Goal: Information Seeking & Learning: Compare options

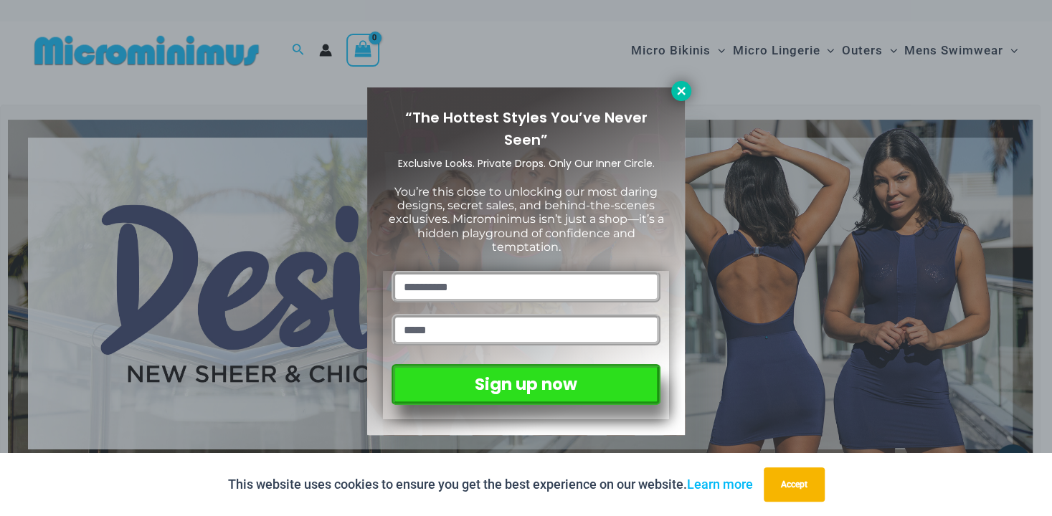
click at [680, 92] on icon at bounding box center [681, 91] width 8 height 8
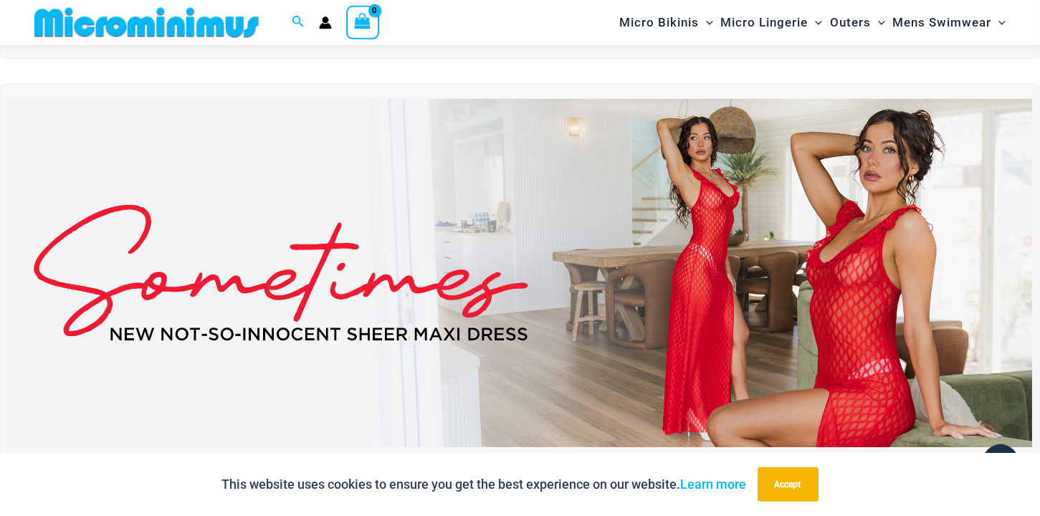
scroll to position [381, 0]
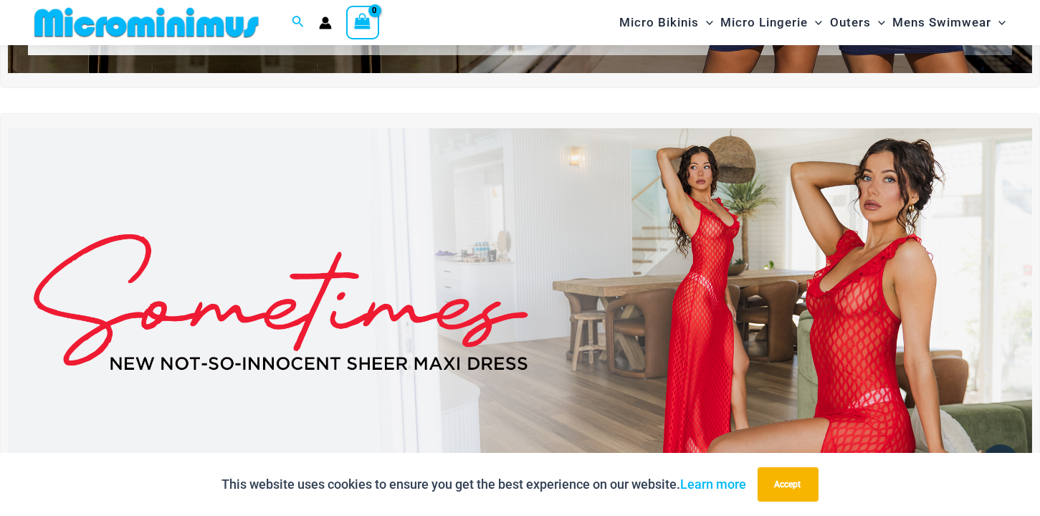
click at [726, 272] on img at bounding box center [520, 302] width 1025 height 348
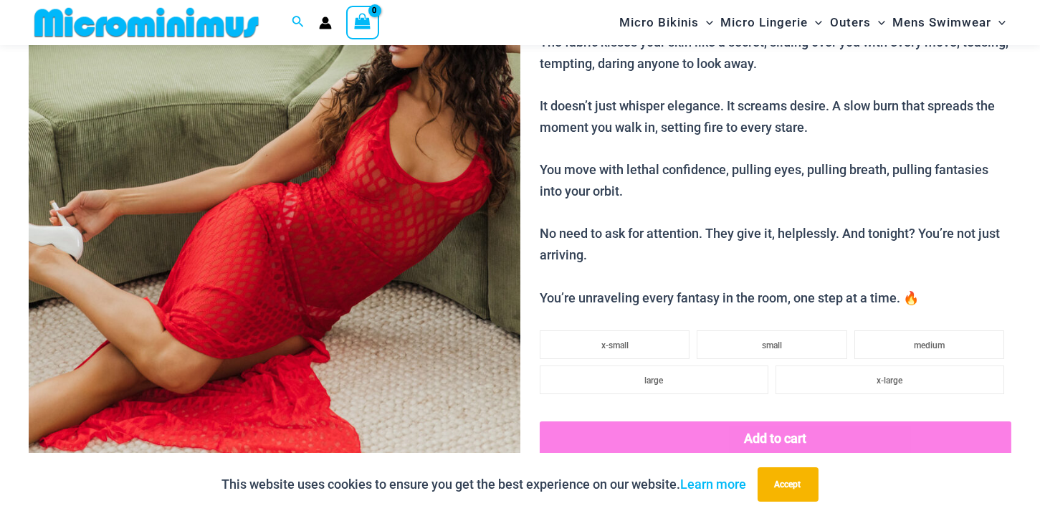
scroll to position [145, 0]
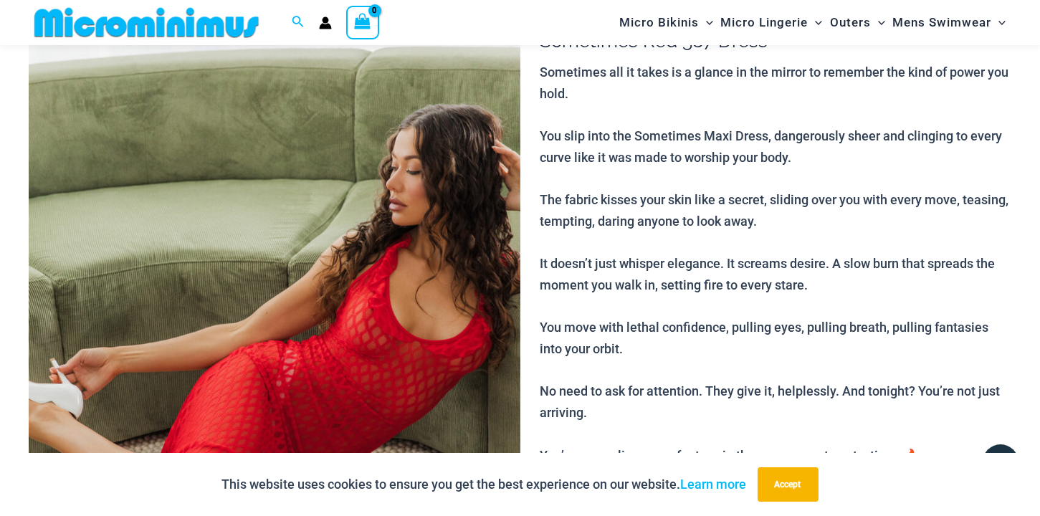
click at [356, 292] on img at bounding box center [275, 354] width 492 height 737
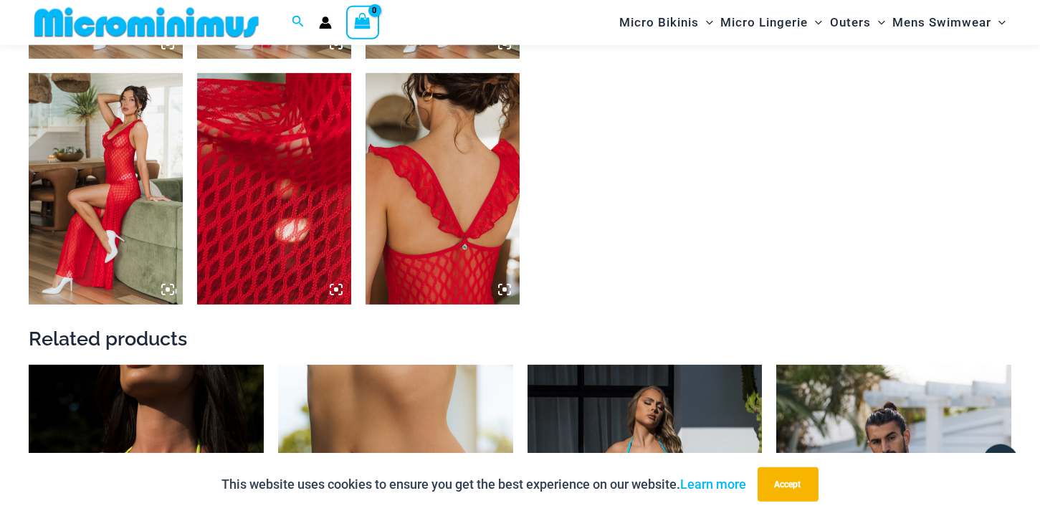
scroll to position [1486, 0]
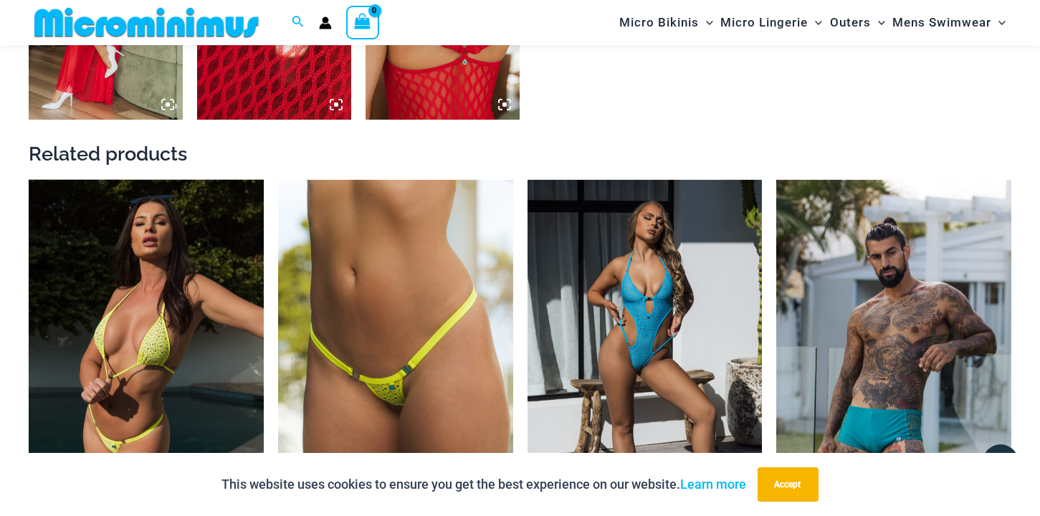
click at [136, 218] on img at bounding box center [146, 356] width 235 height 353
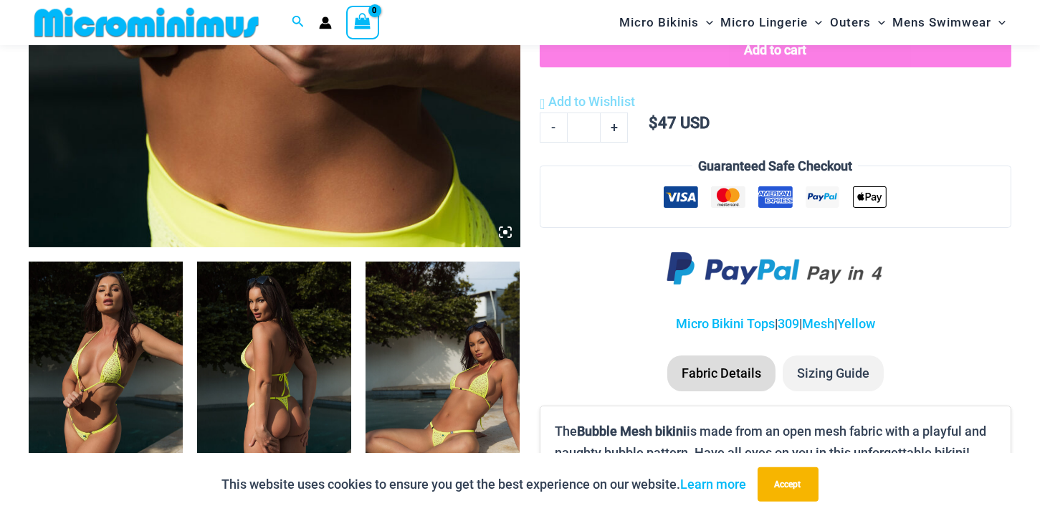
scroll to position [621, 0]
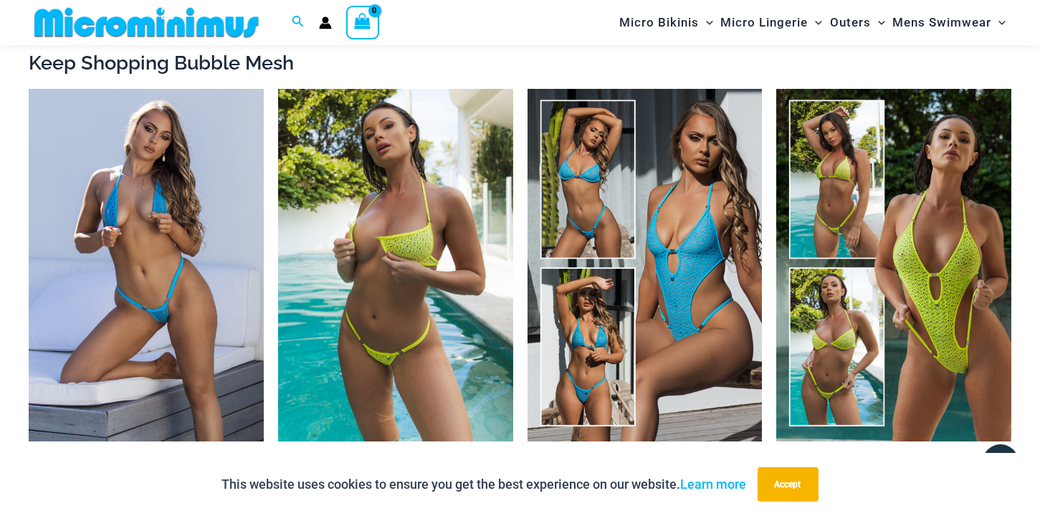
scroll to position [1252, 0]
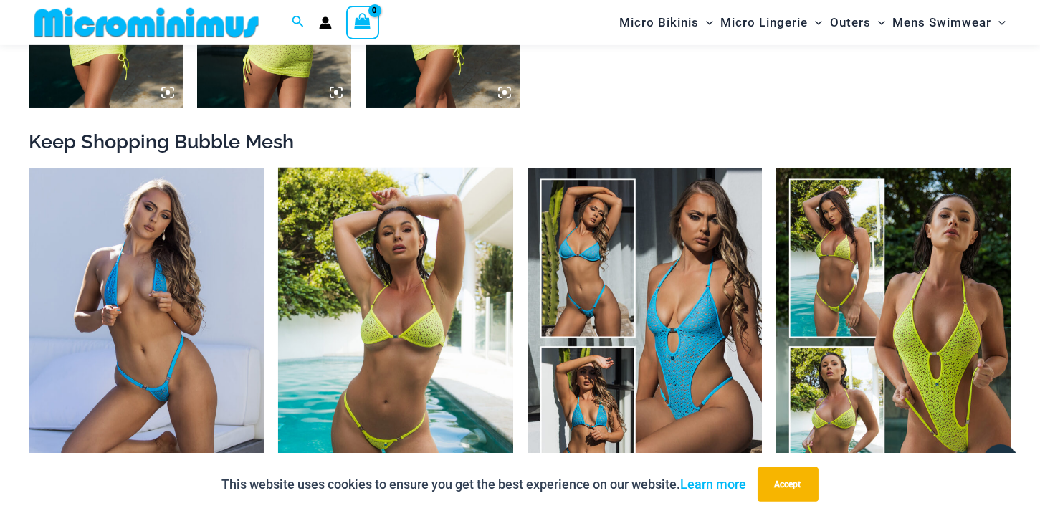
click img
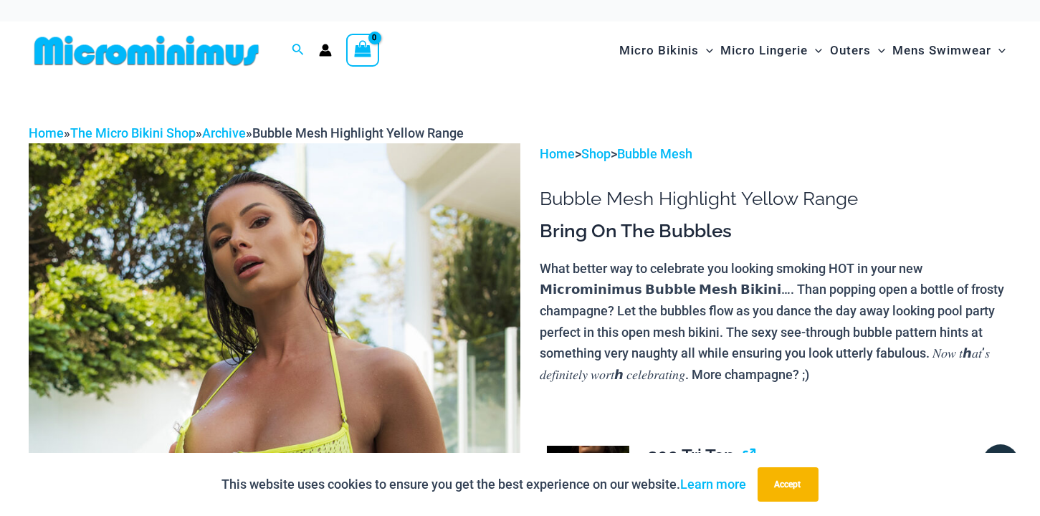
click at [342, 256] on img at bounding box center [275, 511] width 492 height 737
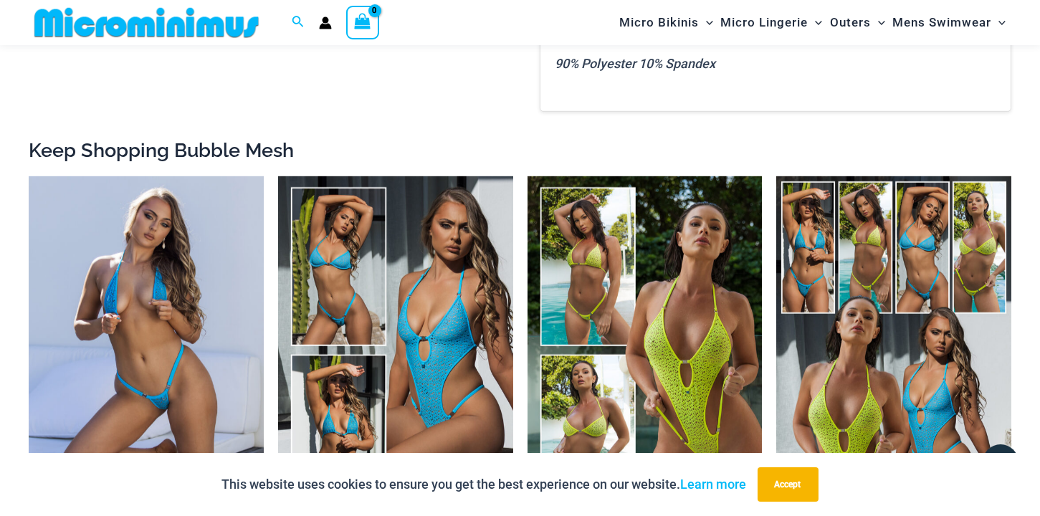
scroll to position [2274, 0]
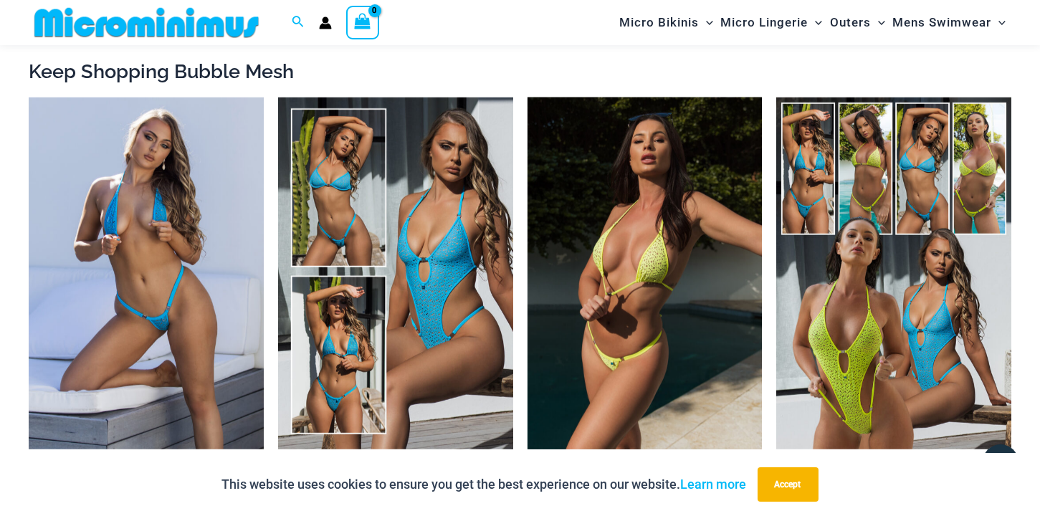
click at [654, 239] on img at bounding box center [645, 274] width 235 height 353
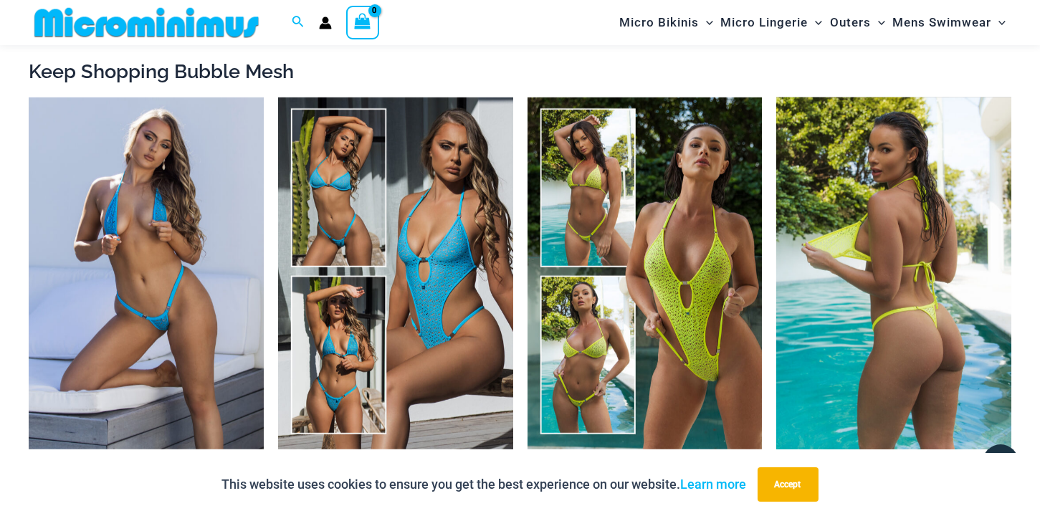
click at [880, 202] on img at bounding box center [894, 274] width 235 height 353
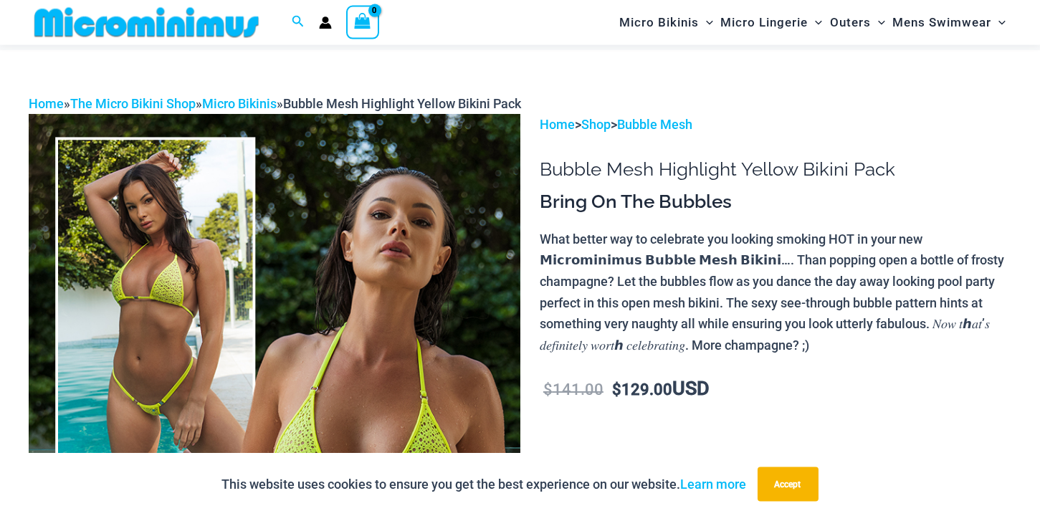
scroll to position [145, 0]
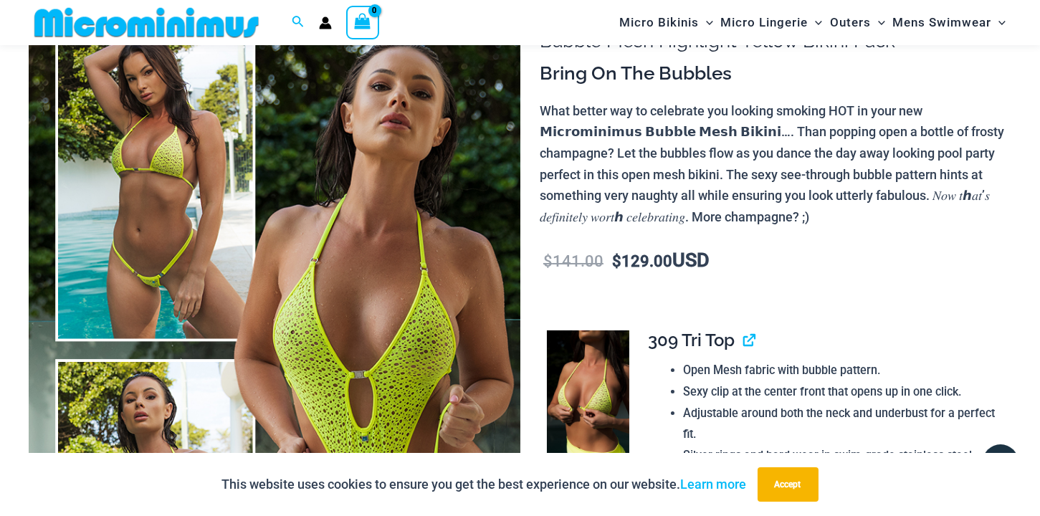
click at [325, 258] on img at bounding box center [275, 354] width 492 height 737
click at [615, 364] on img at bounding box center [588, 393] width 82 height 124
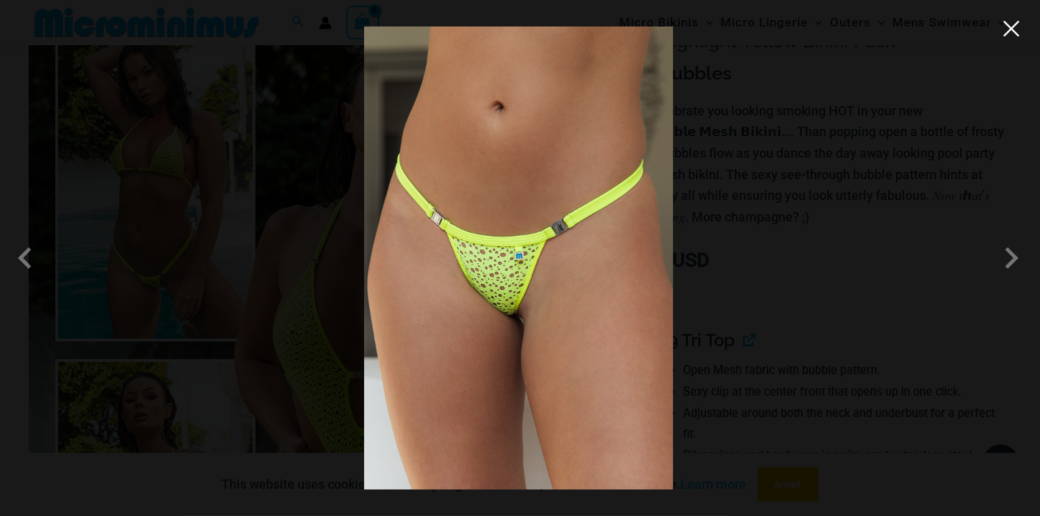
click at [1011, 32] on button "Close" at bounding box center [1012, 29] width 22 height 22
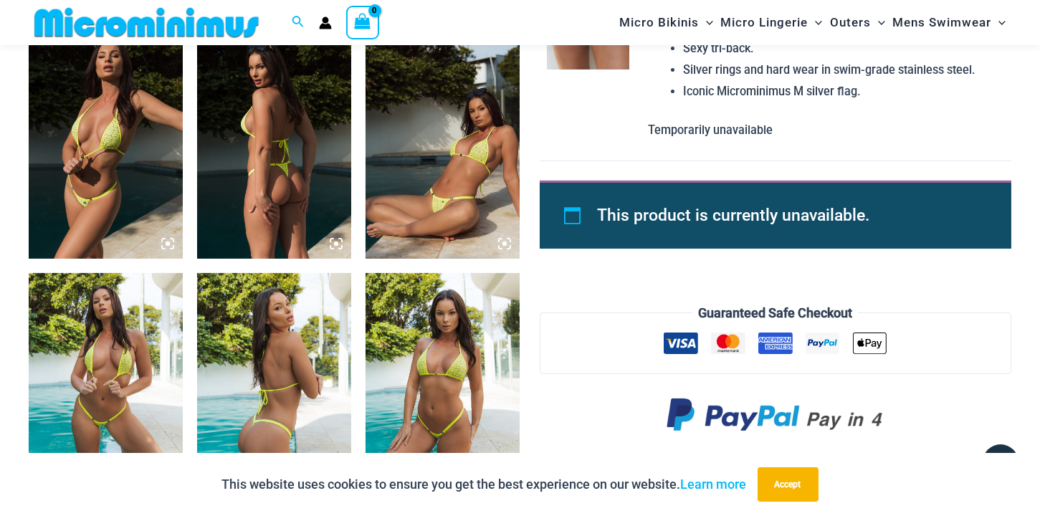
scroll to position [697, 0]
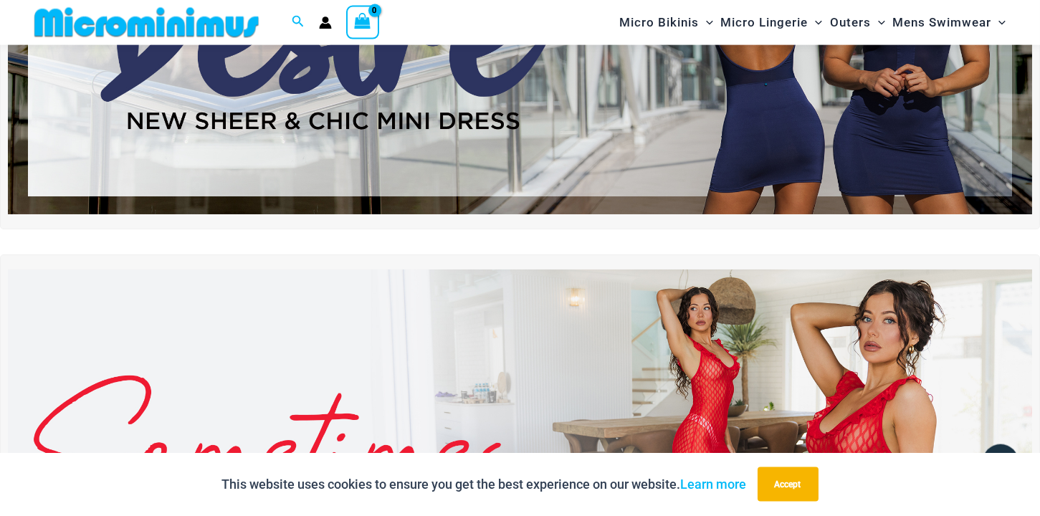
scroll to position [381, 0]
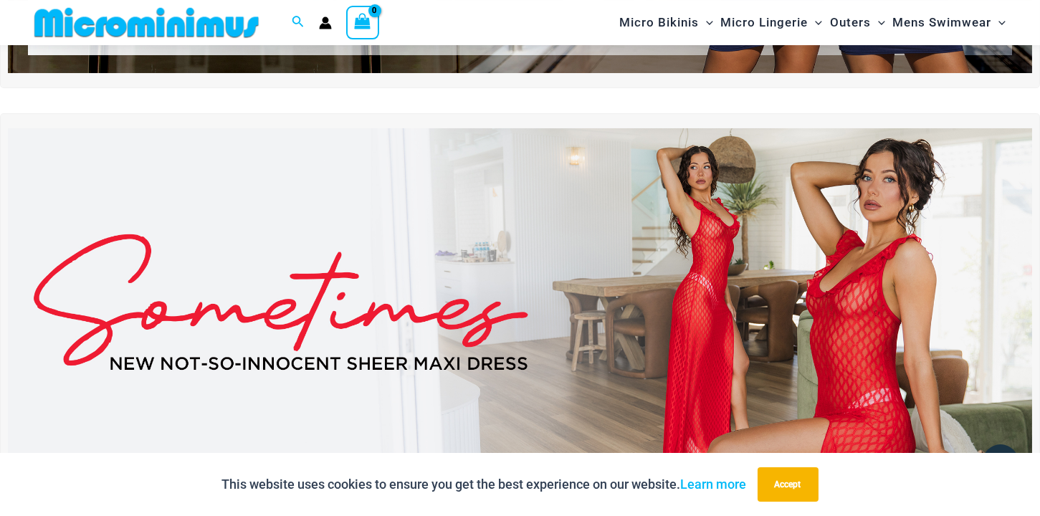
click at [754, 207] on img at bounding box center [520, 302] width 1025 height 348
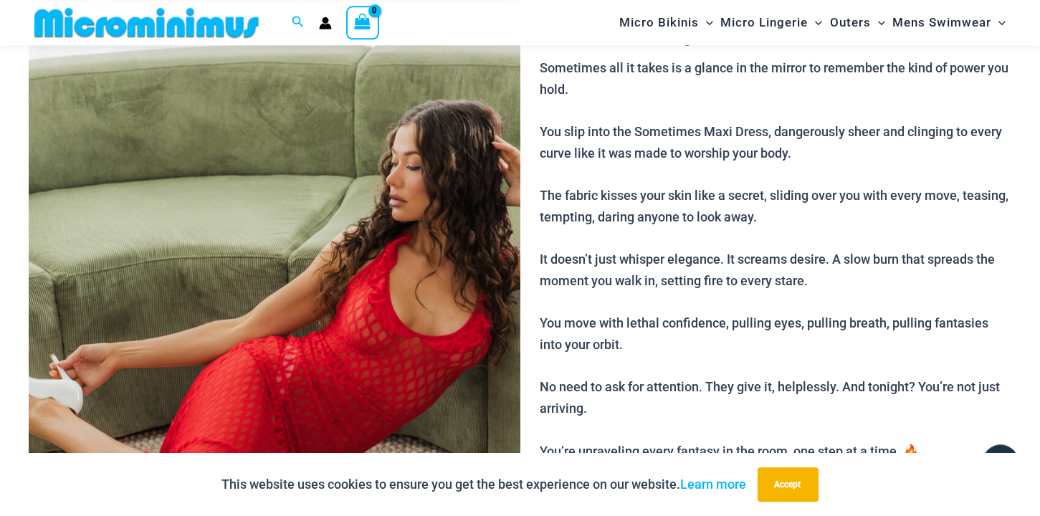
scroll to position [145, 0]
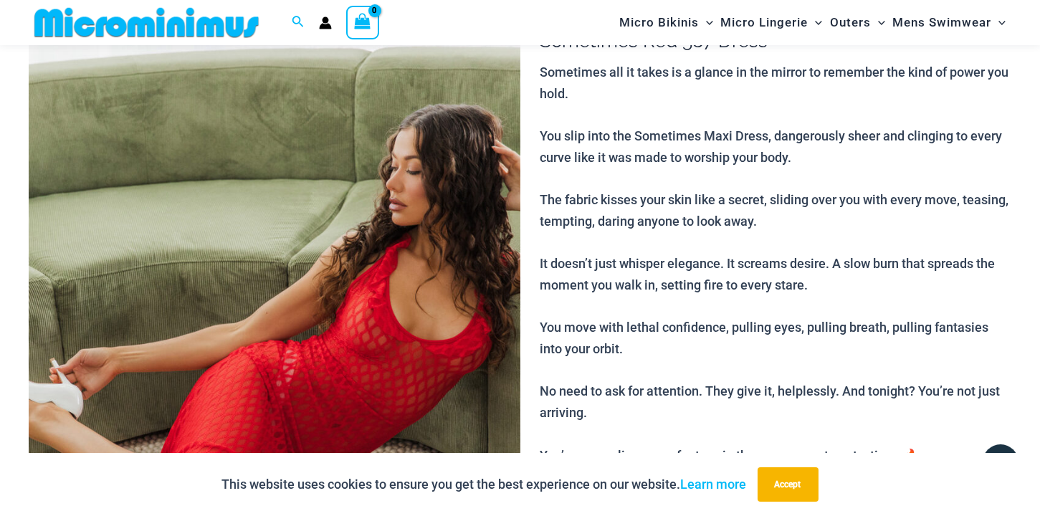
click at [329, 153] on img at bounding box center [275, 354] width 492 height 737
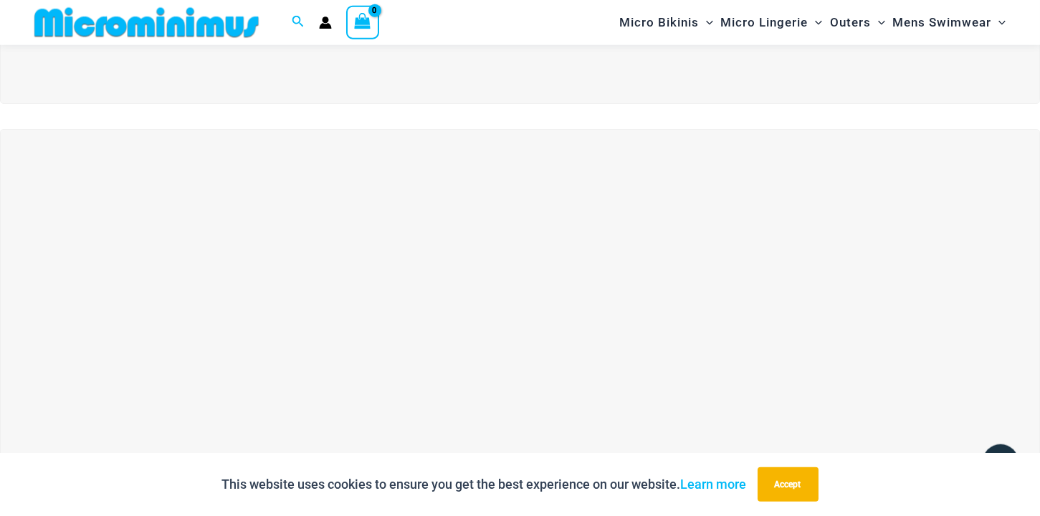
scroll to position [381, 0]
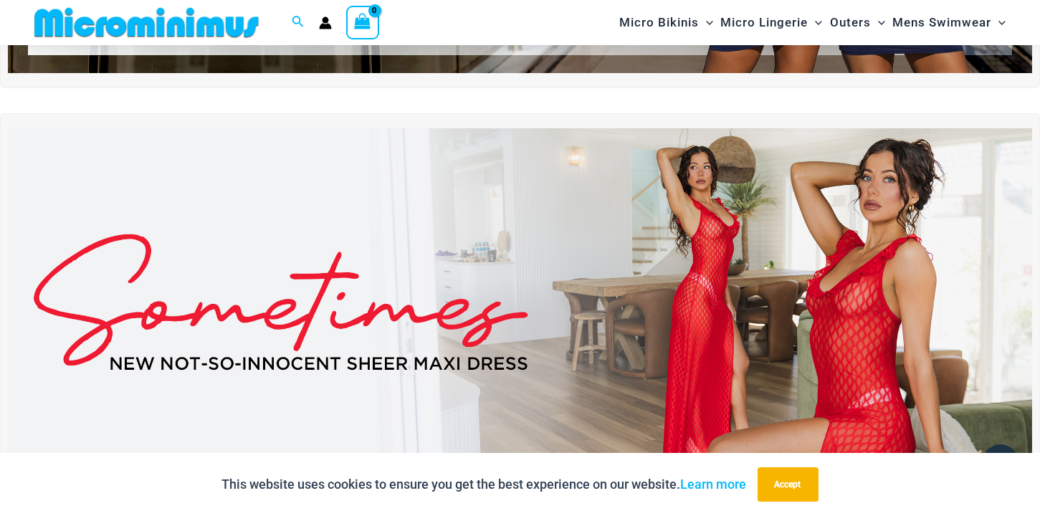
click at [614, 298] on img at bounding box center [520, 302] width 1025 height 348
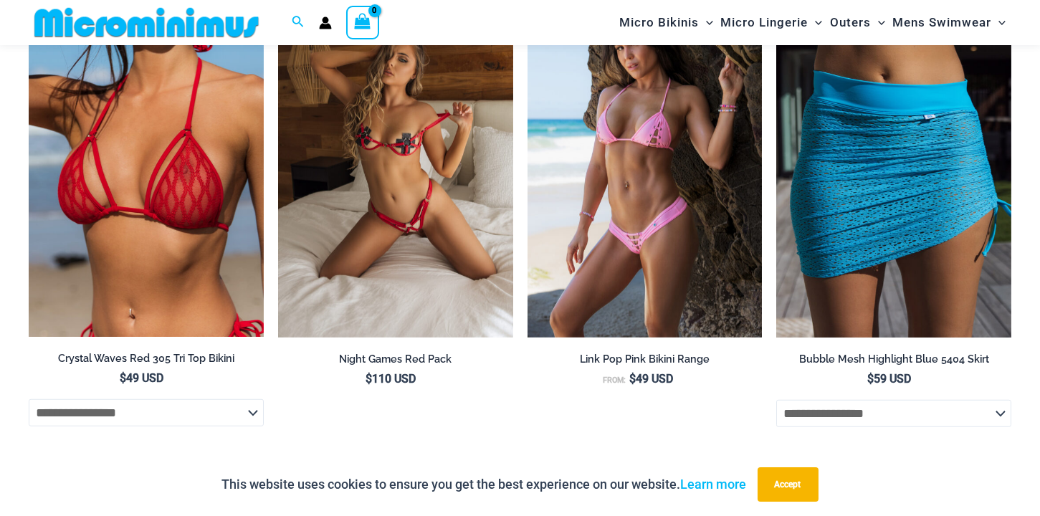
scroll to position [3694, 0]
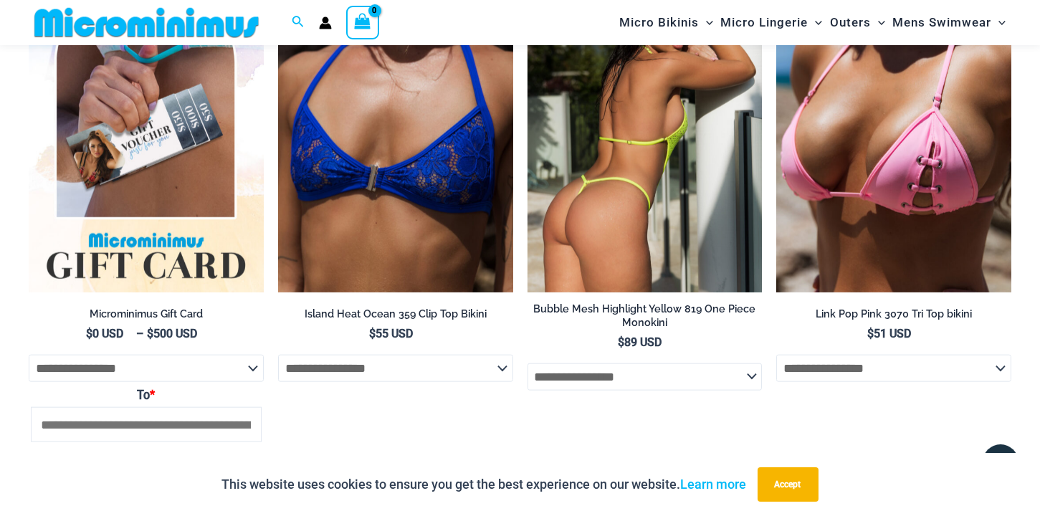
click at [632, 214] on img at bounding box center [645, 116] width 235 height 353
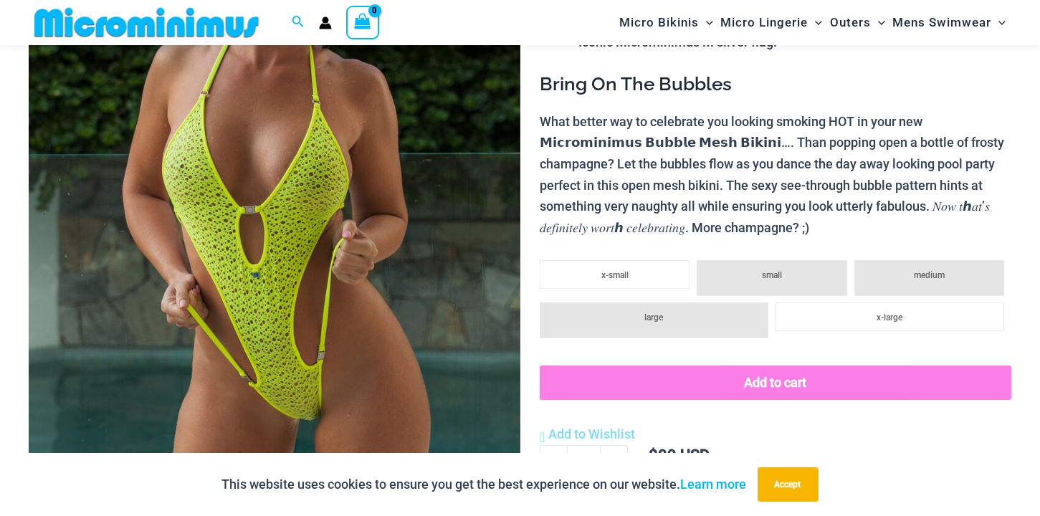
scroll to position [303, 0]
click at [334, 179] on img at bounding box center [275, 196] width 492 height 737
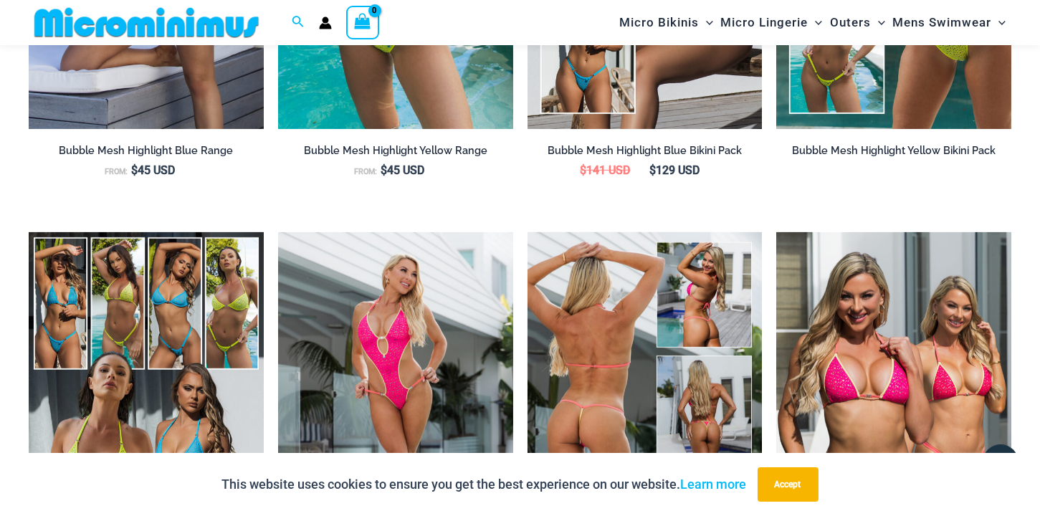
scroll to position [1722, 0]
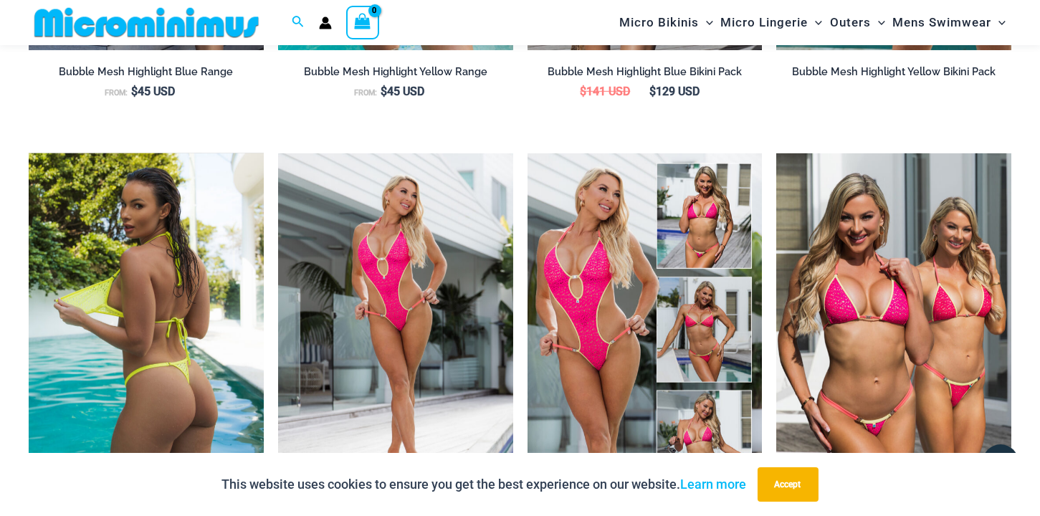
click at [201, 261] on img at bounding box center [146, 329] width 235 height 353
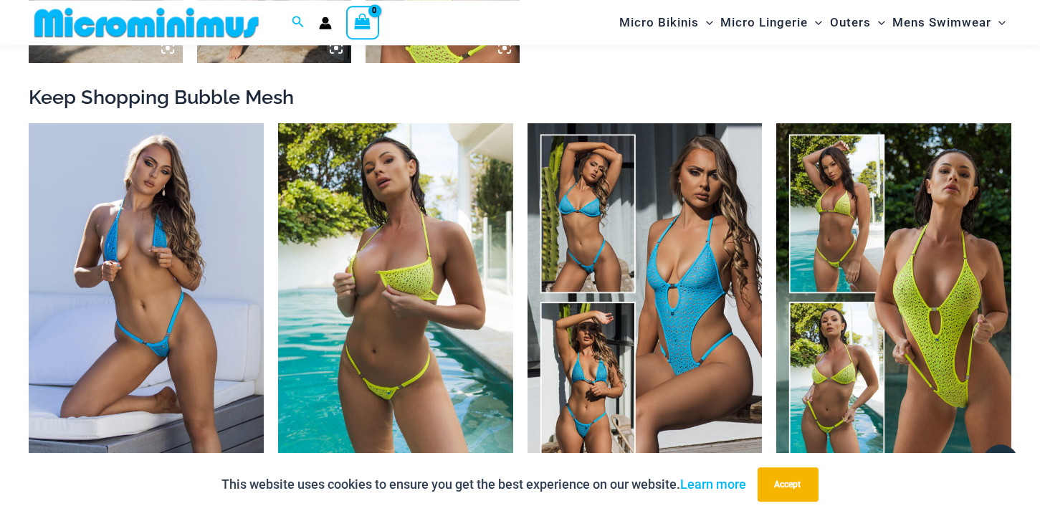
scroll to position [1249, 0]
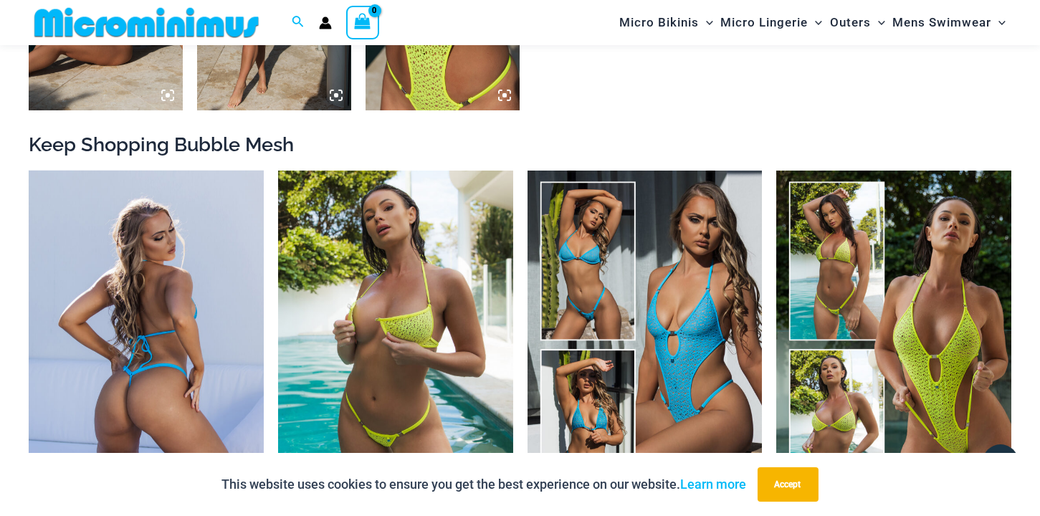
click at [149, 265] on img at bounding box center [146, 347] width 235 height 353
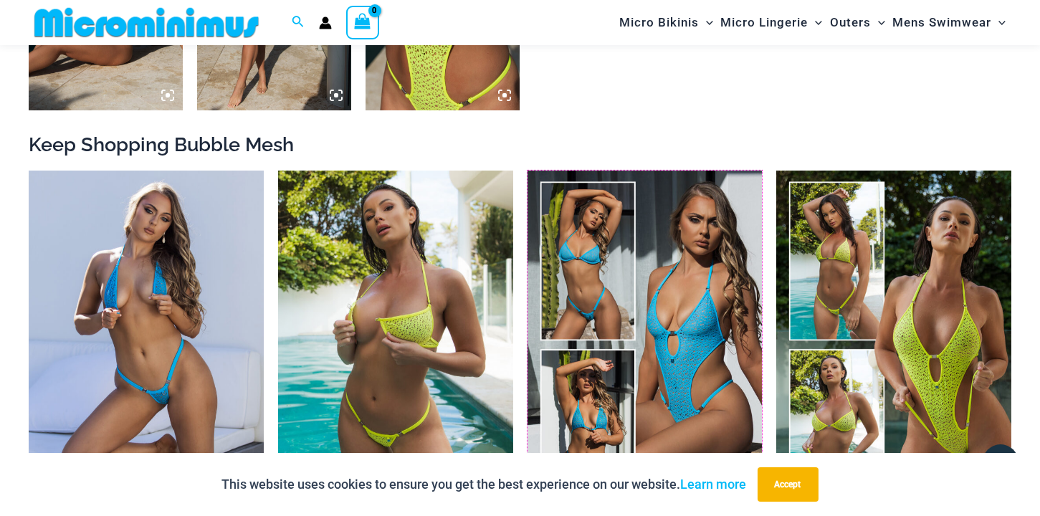
click at [528, 171] on img at bounding box center [528, 171] width 0 height 0
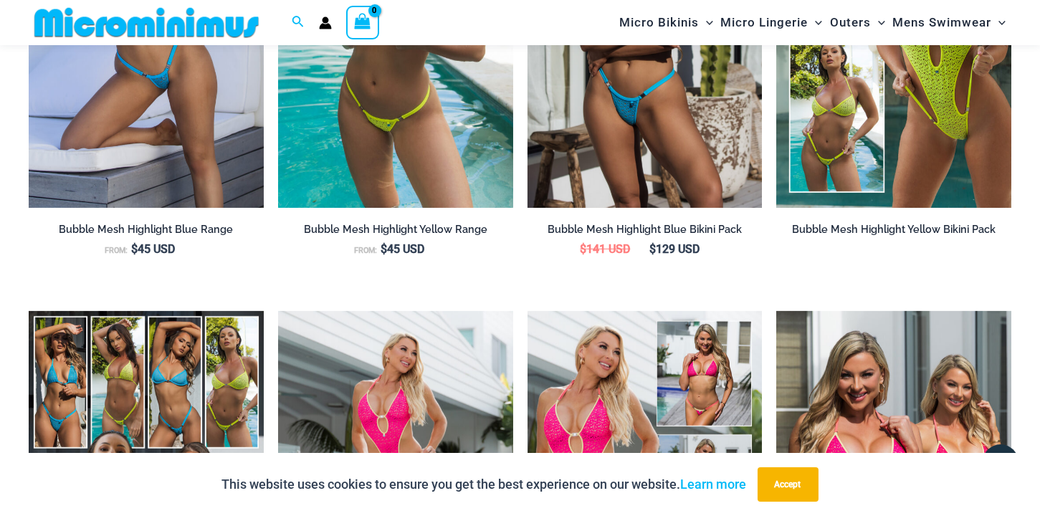
scroll to position [1407, 0]
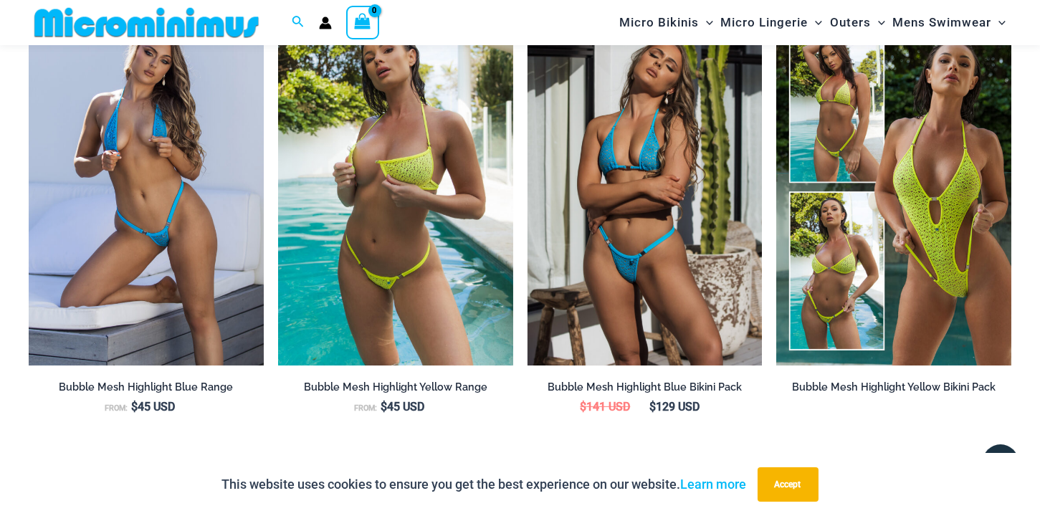
click at [635, 166] on img at bounding box center [645, 189] width 235 height 353
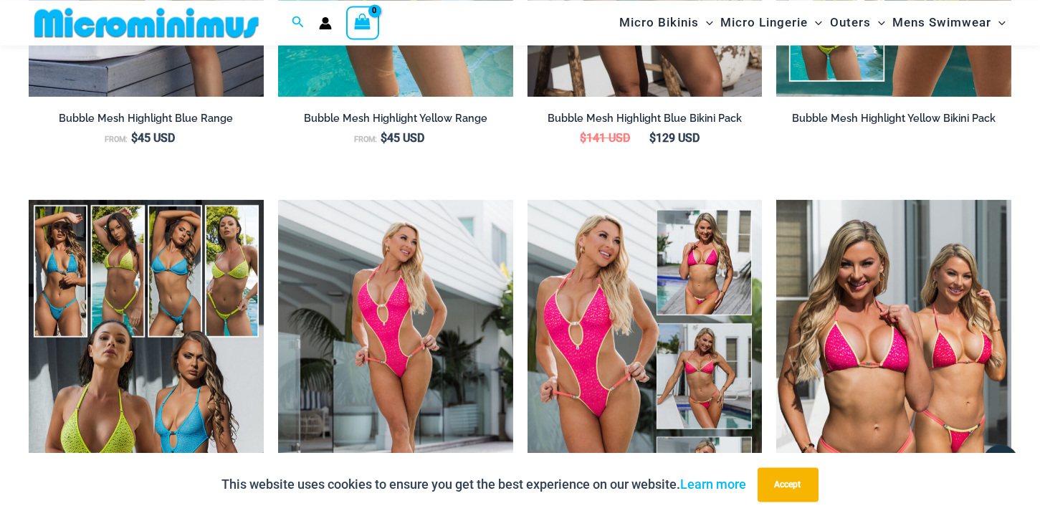
scroll to position [1722, 0]
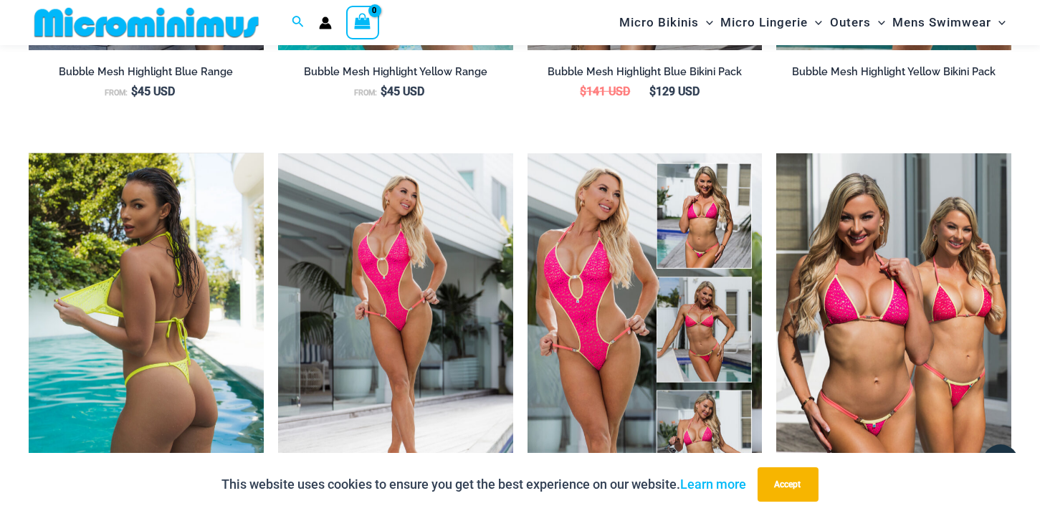
click at [133, 290] on img at bounding box center [146, 329] width 235 height 353
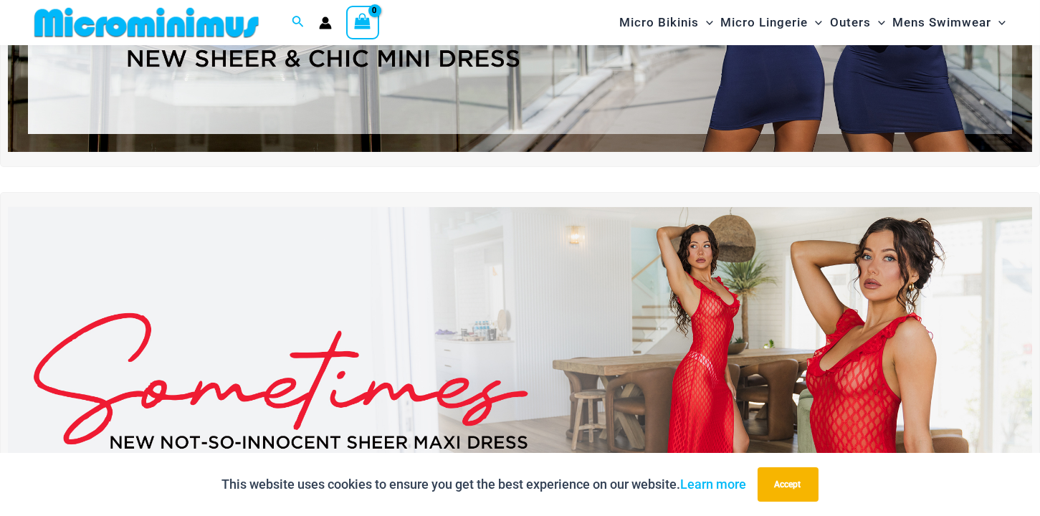
scroll to position [66, 0]
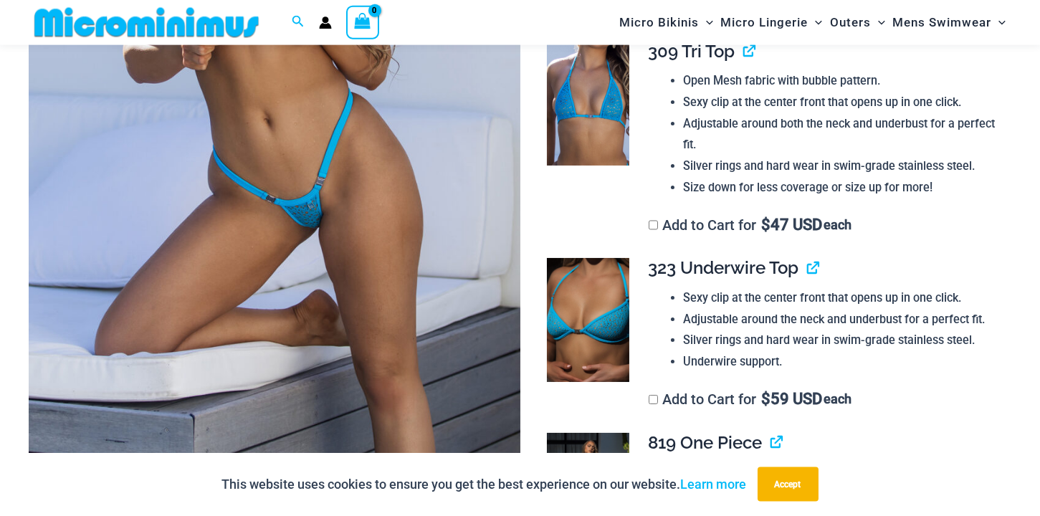
scroll to position [155, 0]
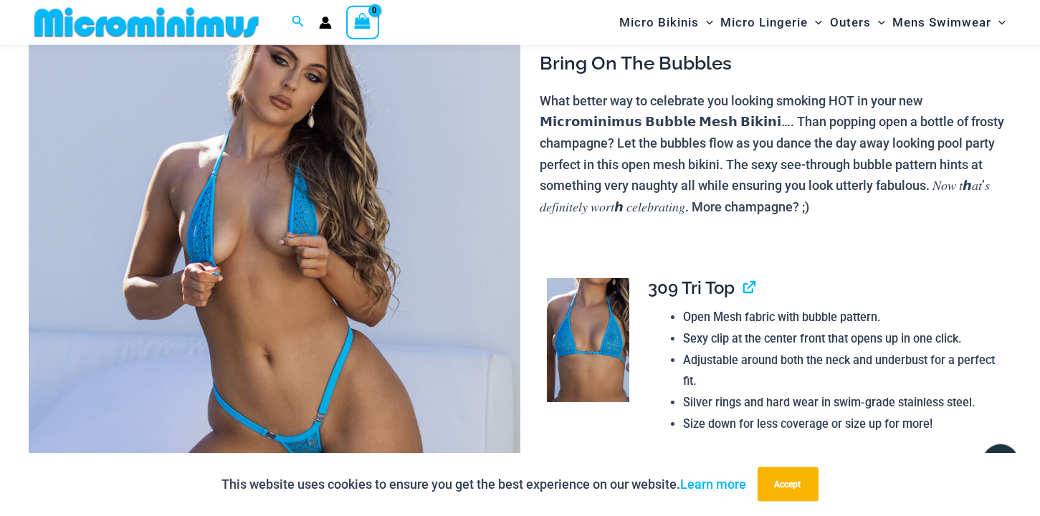
click at [593, 362] on img at bounding box center [588, 340] width 82 height 124
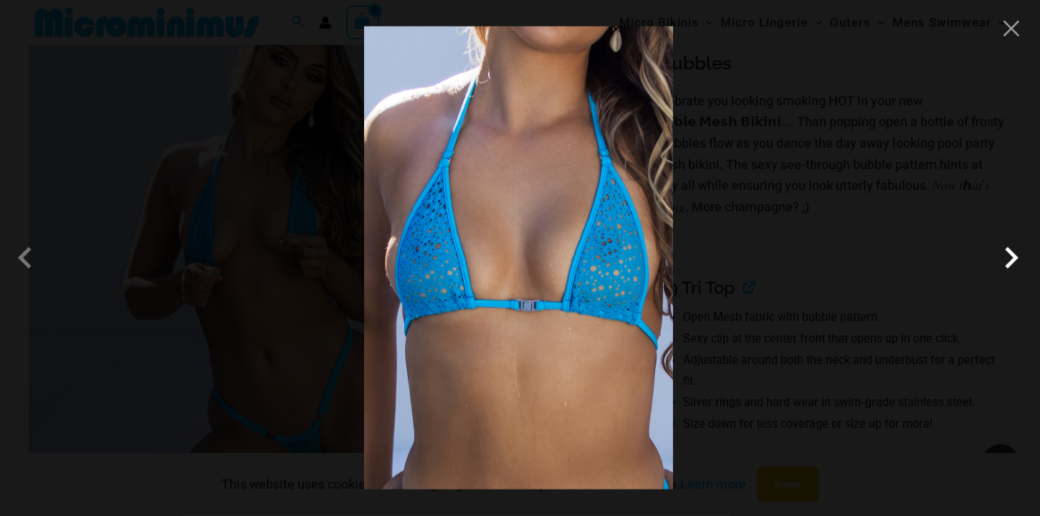
click at [1009, 256] on span at bounding box center [1011, 258] width 43 height 43
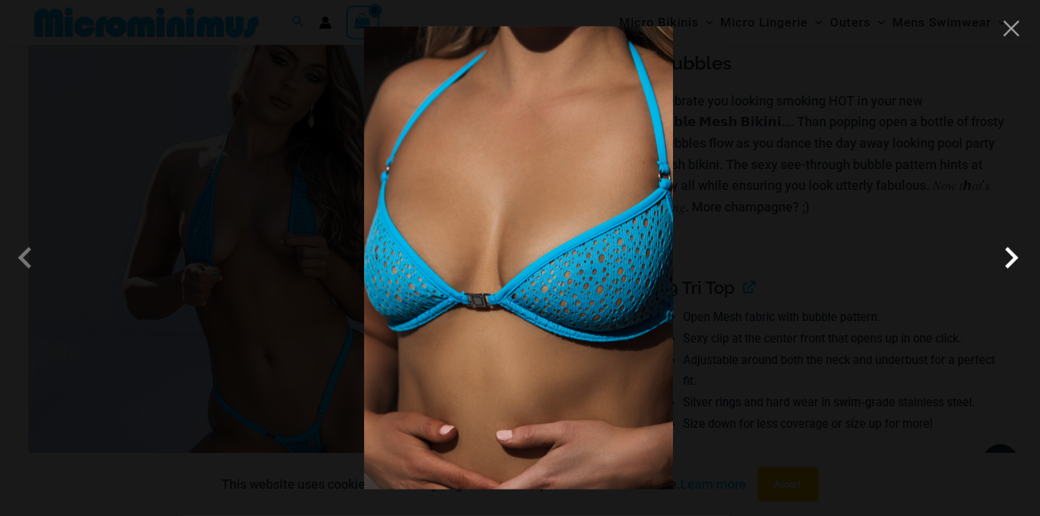
click at [1009, 256] on span at bounding box center [1011, 258] width 43 height 43
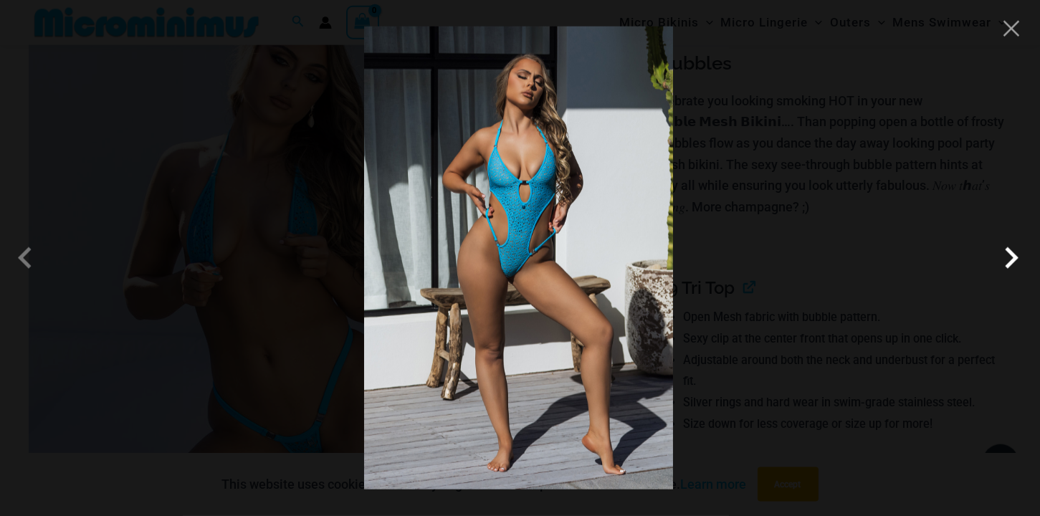
click at [1009, 256] on span at bounding box center [1011, 258] width 43 height 43
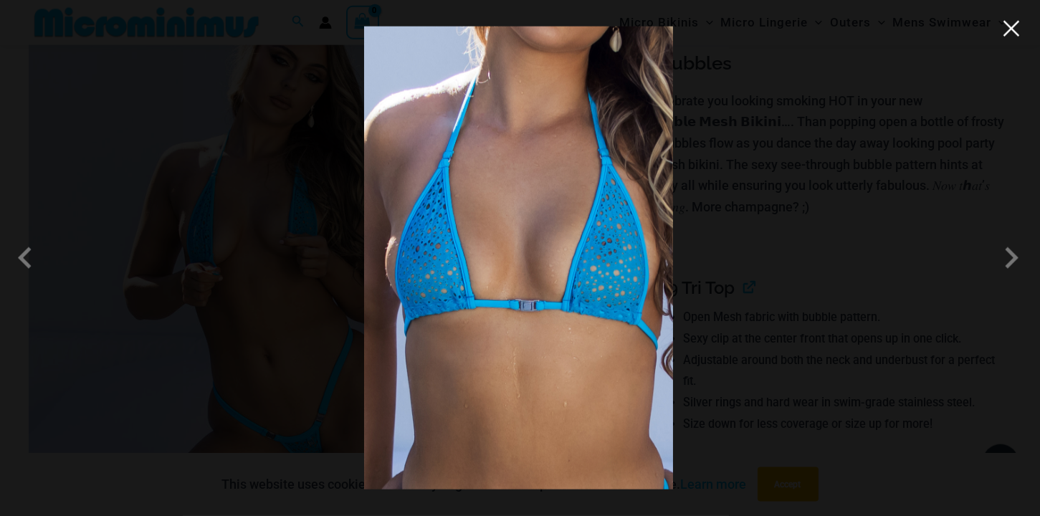
click at [1014, 31] on button "Close" at bounding box center [1012, 29] width 22 height 22
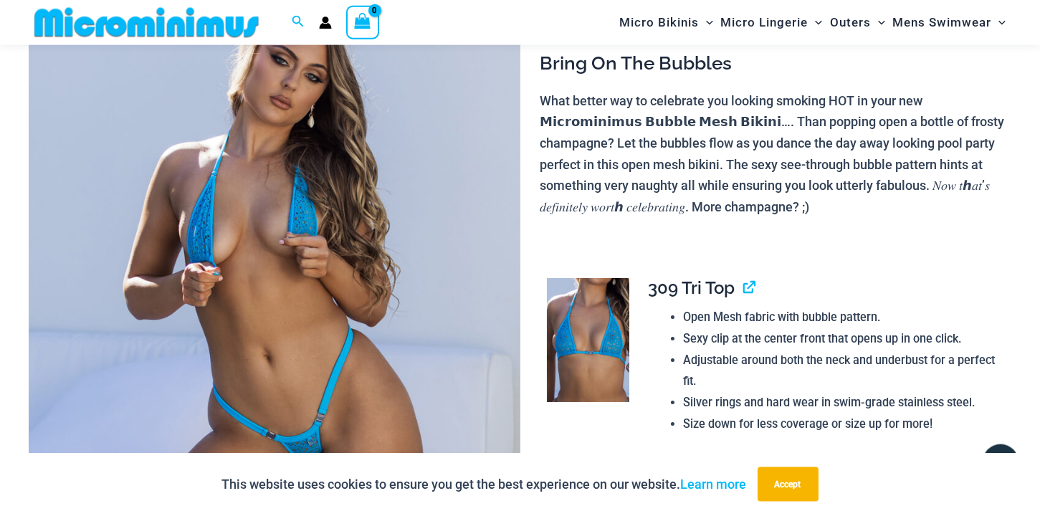
click at [301, 131] on img at bounding box center [275, 344] width 492 height 737
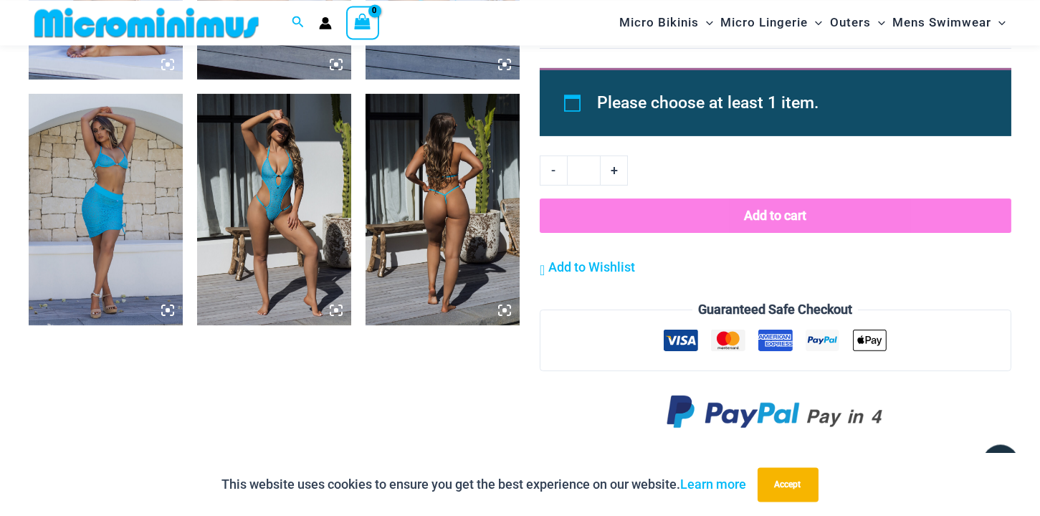
scroll to position [1022, 0]
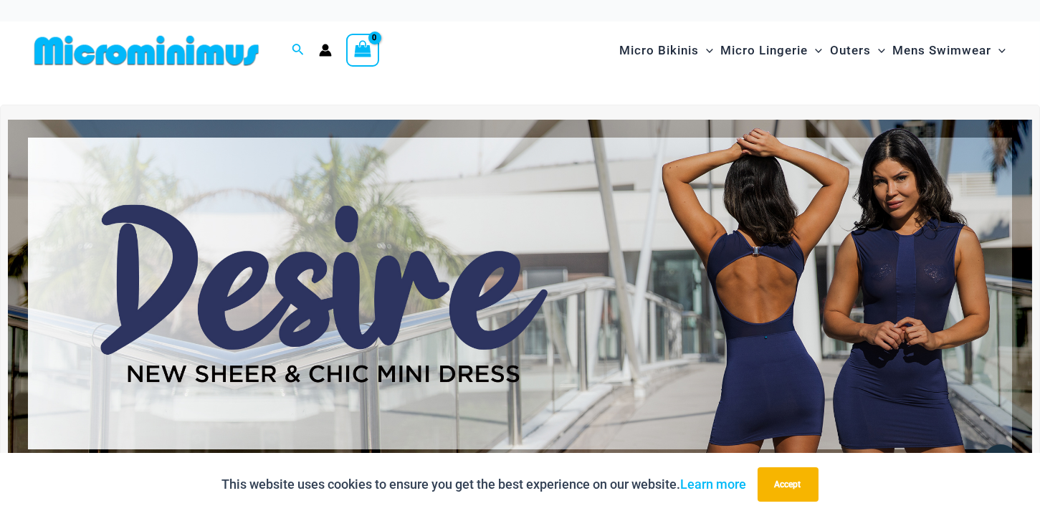
click at [495, 230] on img at bounding box center [520, 294] width 1025 height 348
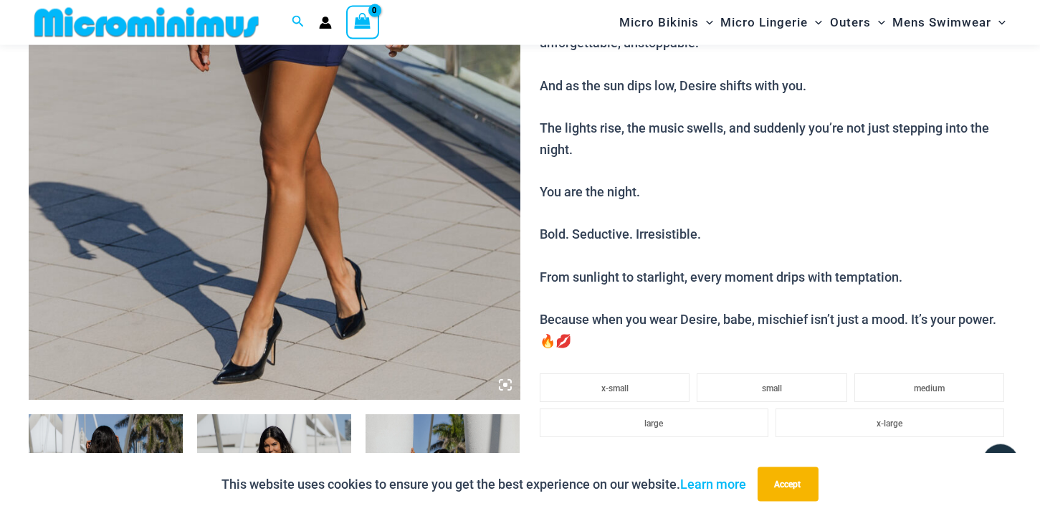
scroll to position [314, 0]
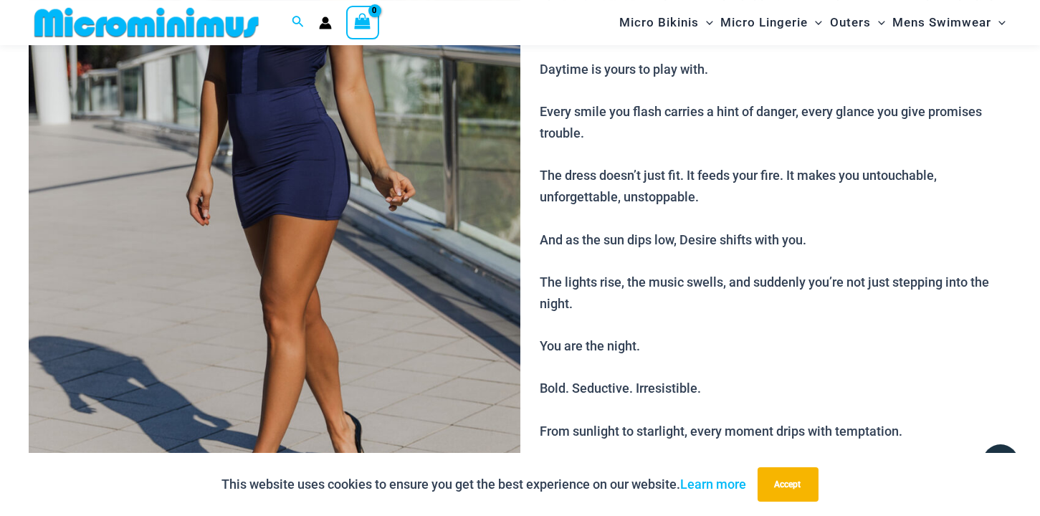
click at [214, 212] on img at bounding box center [275, 184] width 492 height 737
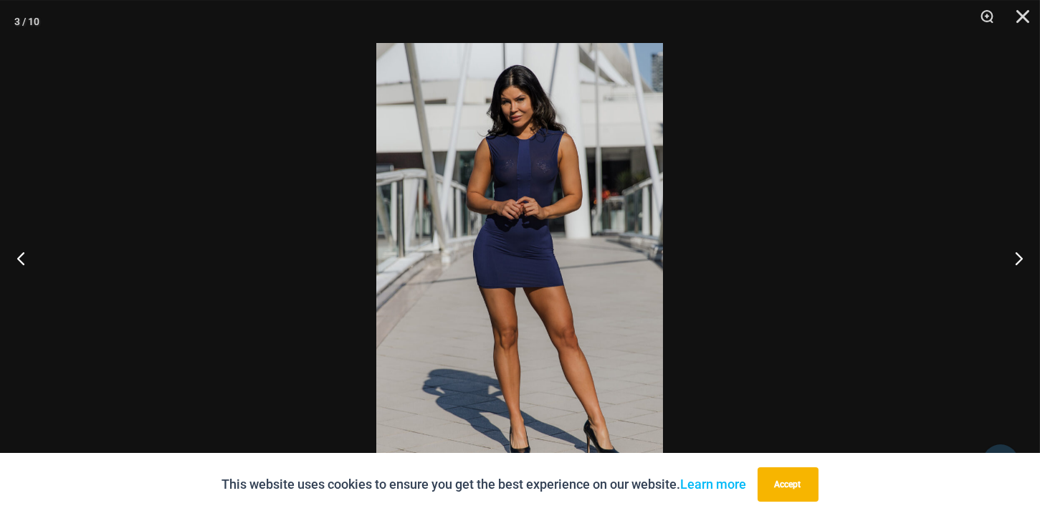
click at [539, 257] on img at bounding box center [519, 258] width 287 height 430
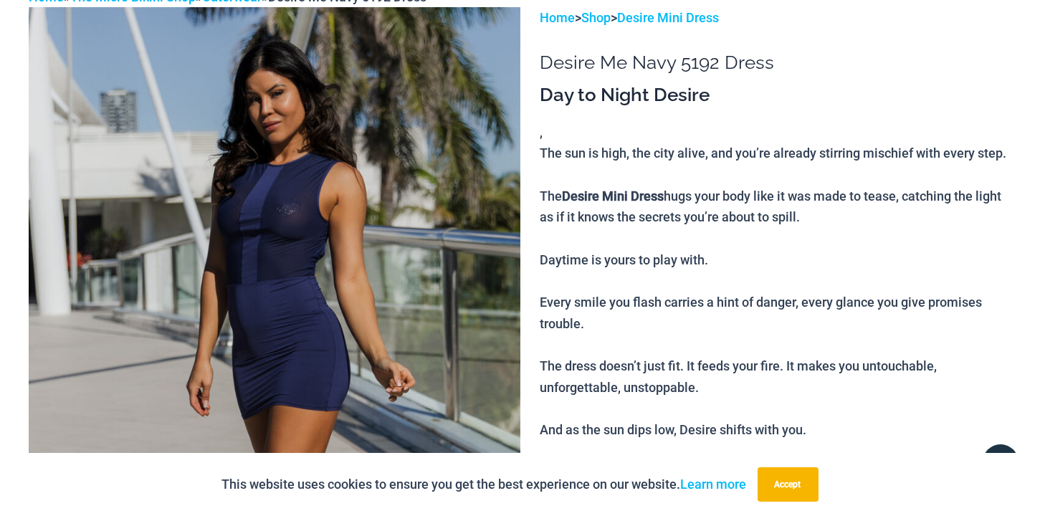
scroll to position [0, 0]
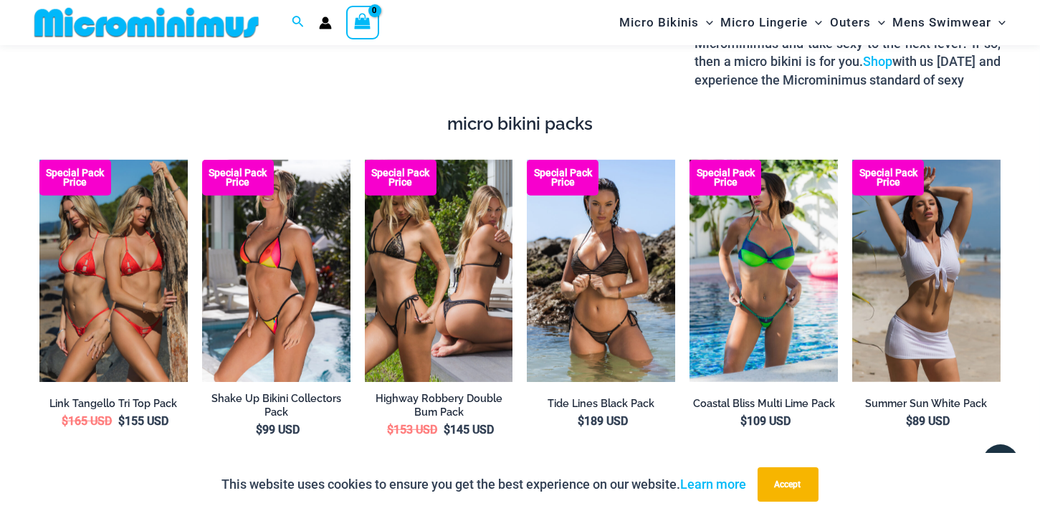
scroll to position [2432, 0]
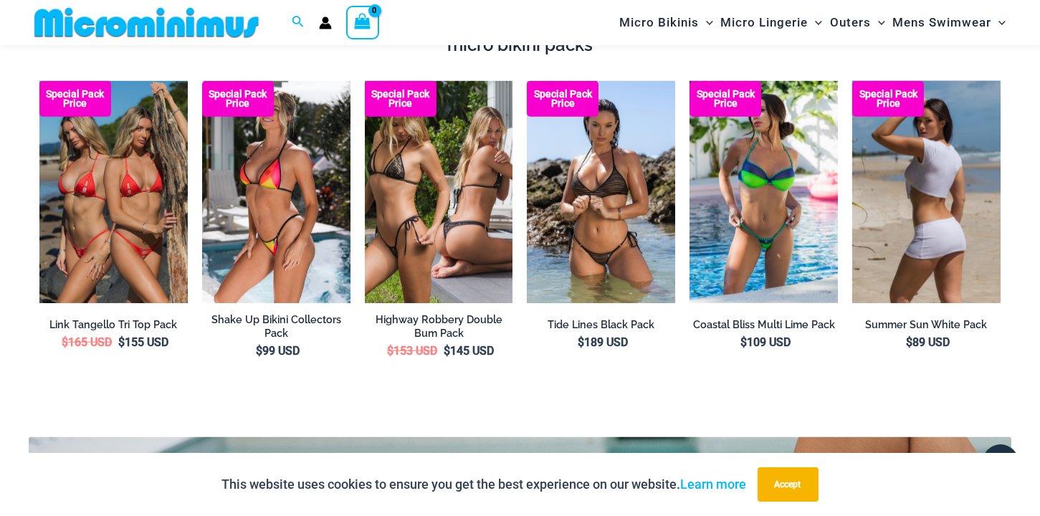
click at [914, 189] on img at bounding box center [927, 192] width 148 height 222
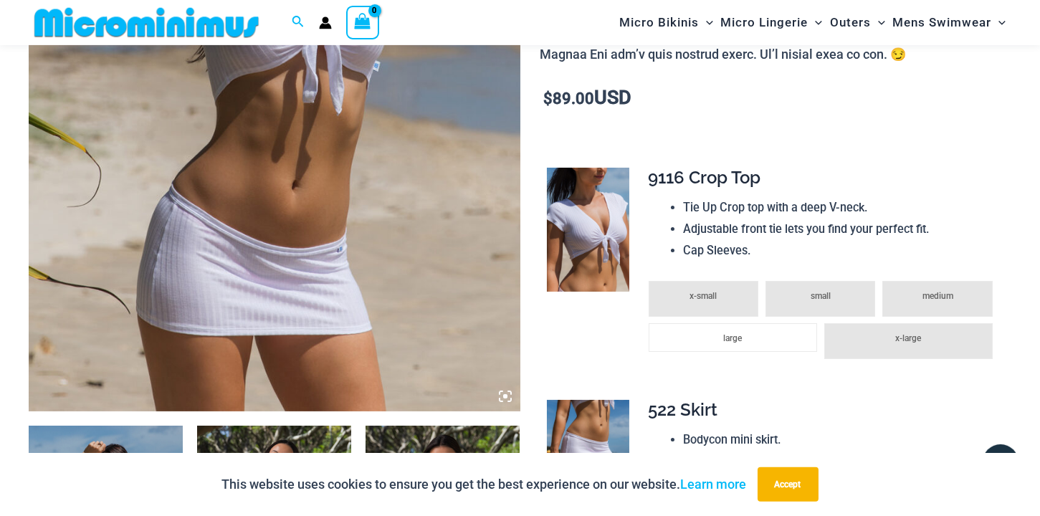
scroll to position [460, 0]
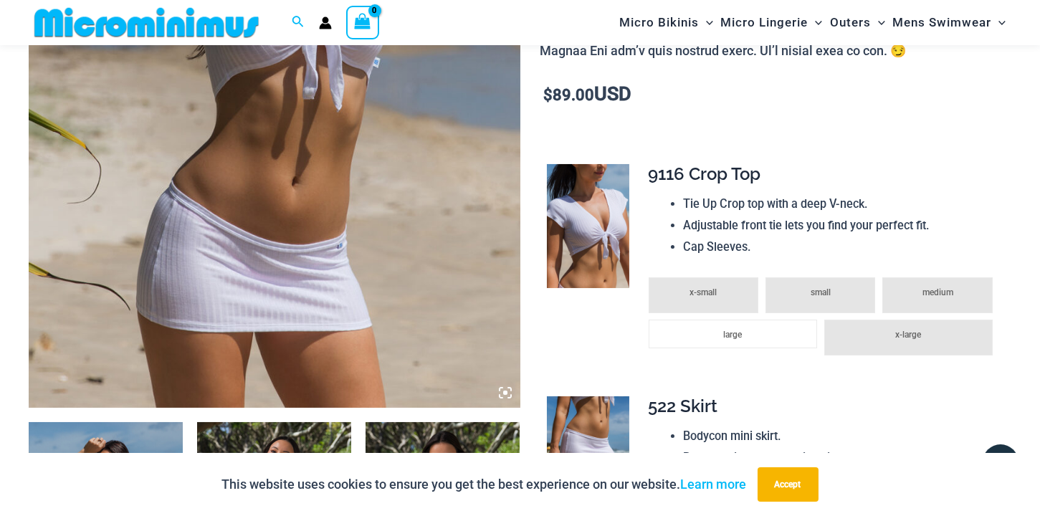
click at [371, 212] on img at bounding box center [275, 38] width 492 height 737
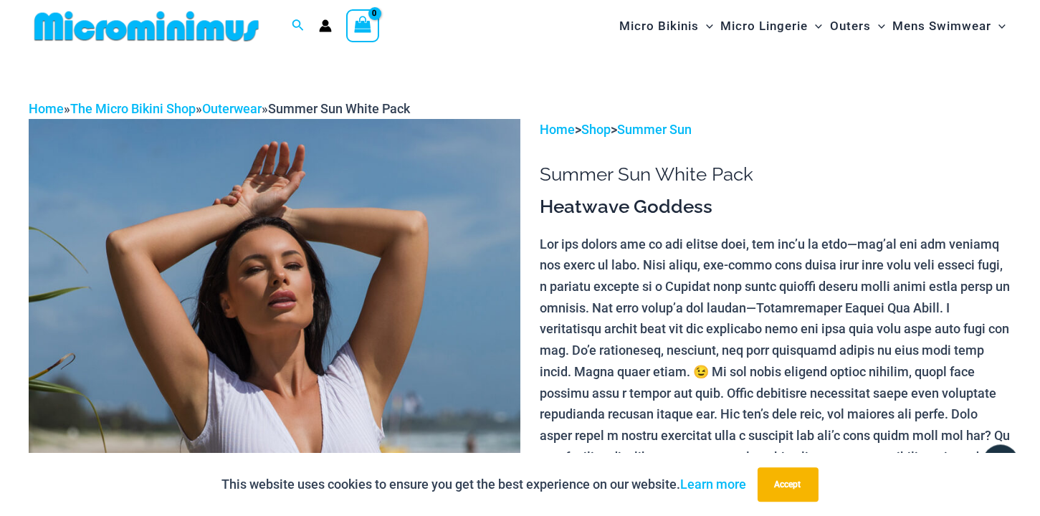
scroll to position [0, 0]
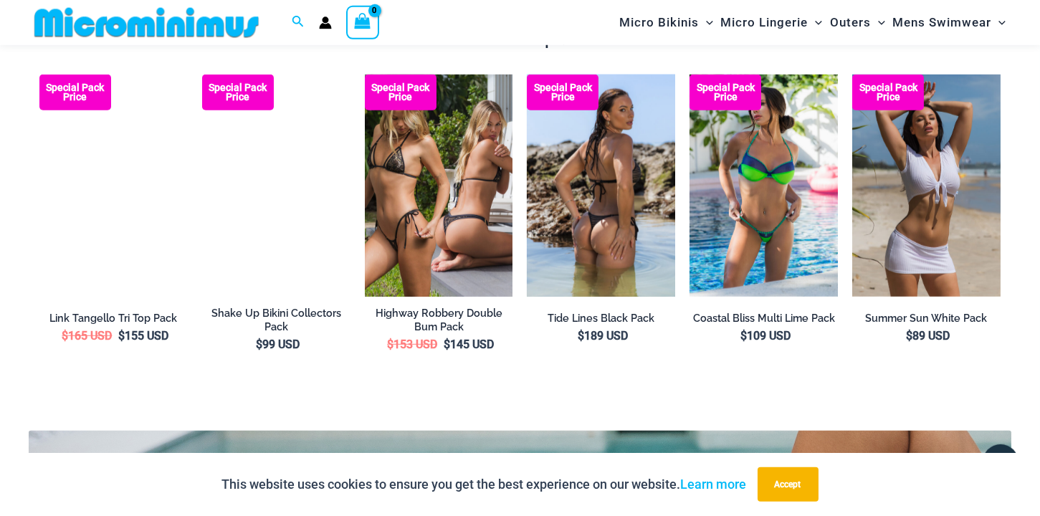
scroll to position [2373, 0]
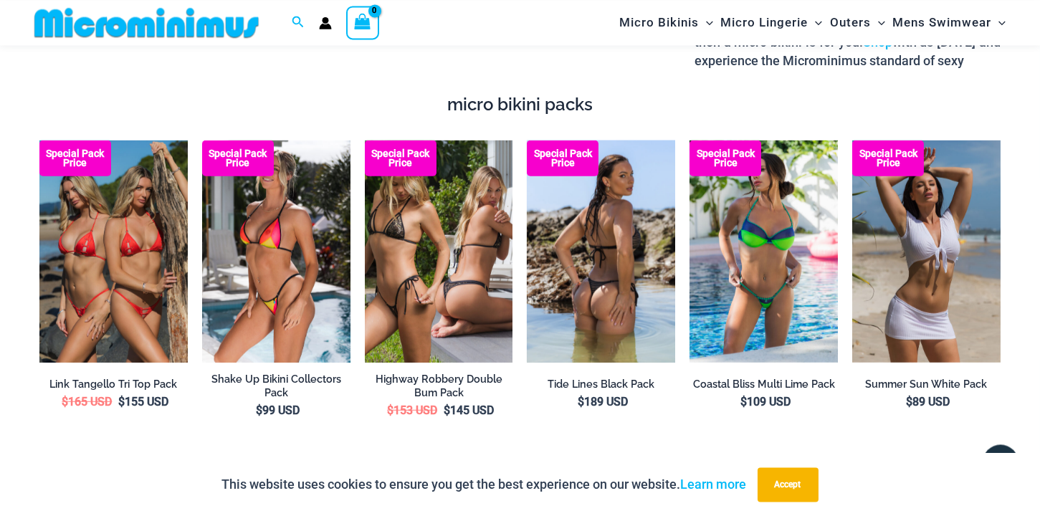
click at [627, 190] on img at bounding box center [601, 251] width 148 height 222
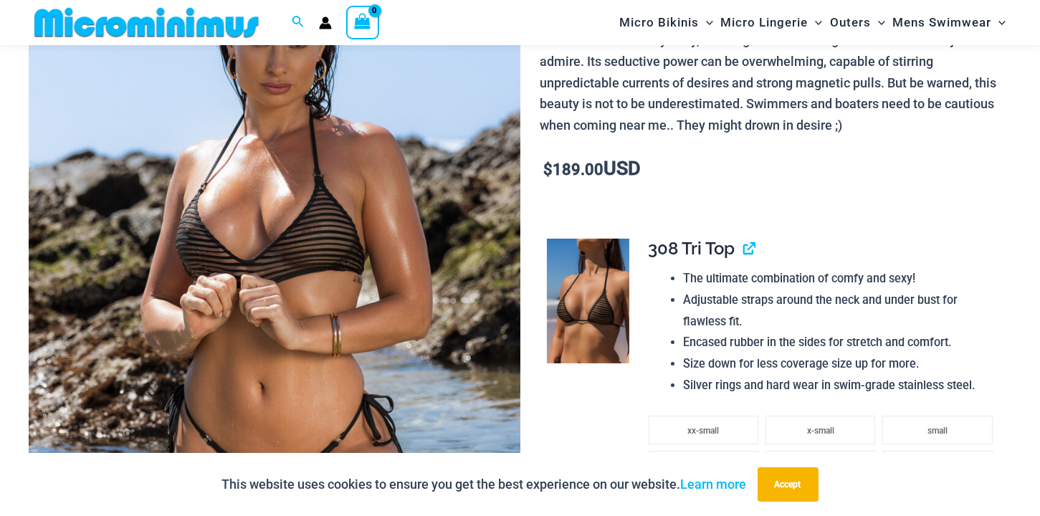
scroll to position [224, 0]
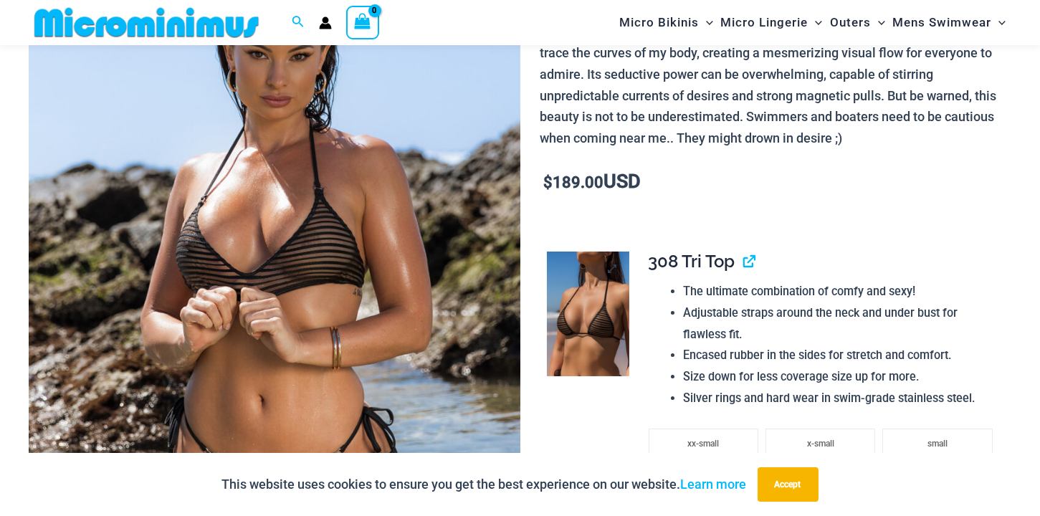
click at [589, 293] on img at bounding box center [588, 314] width 82 height 124
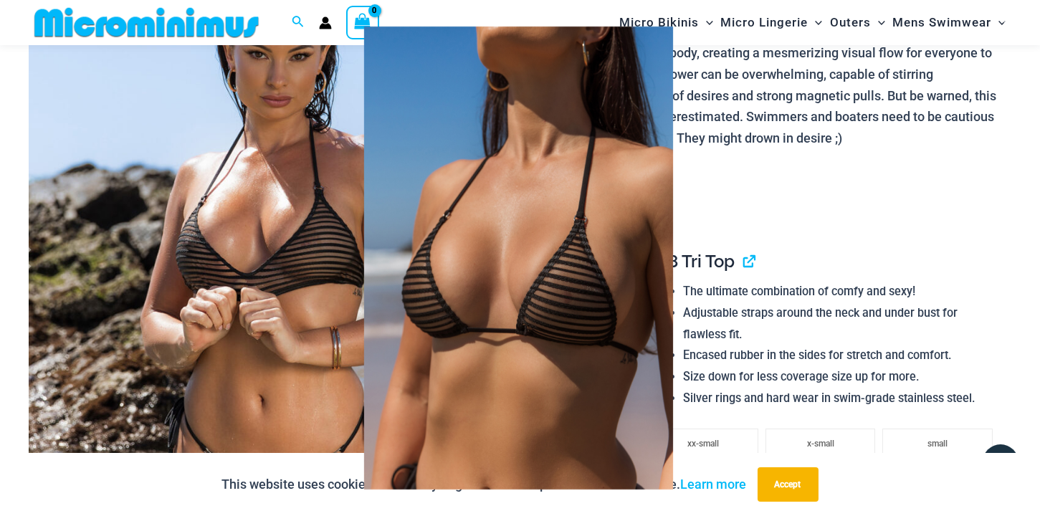
click at [234, 129] on div at bounding box center [520, 258] width 1040 height 516
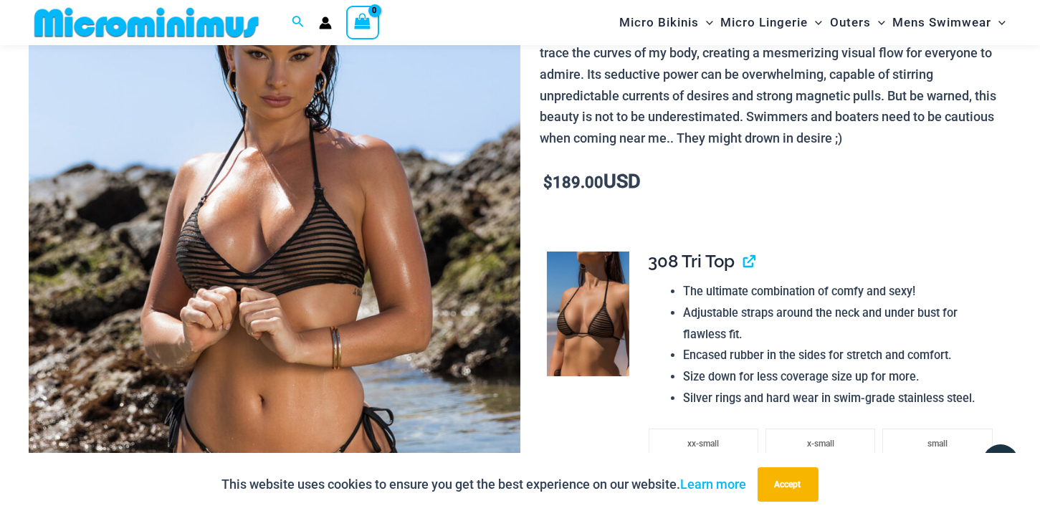
click at [234, 124] on img at bounding box center [275, 275] width 492 height 737
